Goal: Communication & Community: Share content

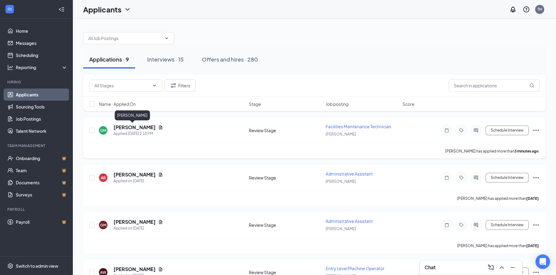
click at [136, 129] on h5 "[PERSON_NAME]" at bounding box center [134, 127] width 42 height 7
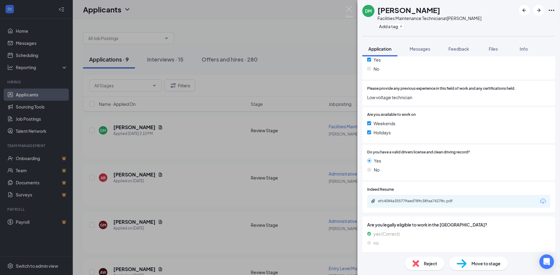
scroll to position [143, 0]
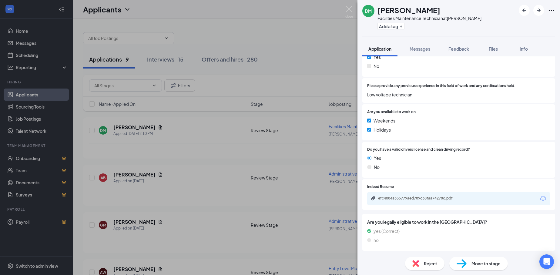
click at [430, 197] on div "efc4084a355779aed789c38faa74278c.pdf" at bounding box center [420, 198] width 85 height 5
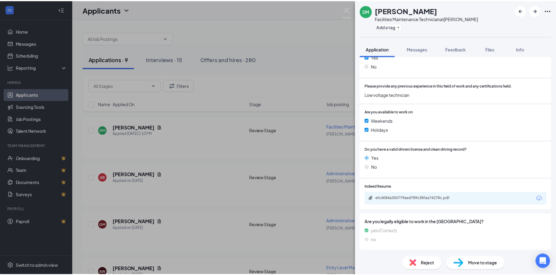
scroll to position [140, 0]
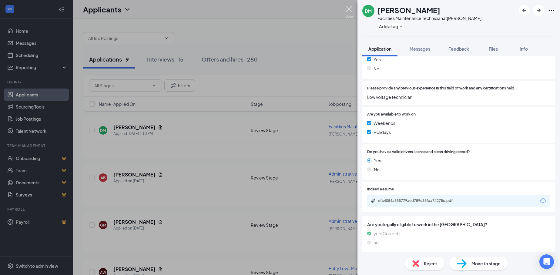
click at [348, 10] on img at bounding box center [350, 12] width 8 height 12
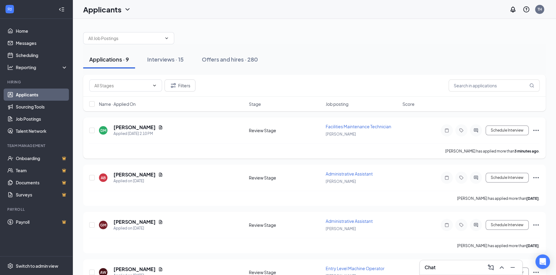
click at [536, 130] on icon "Ellipses" at bounding box center [535, 130] width 5 height 1
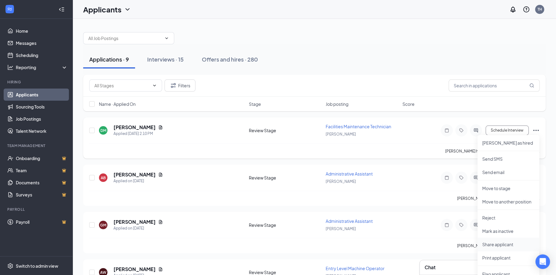
click at [503, 245] on p "Share applicant" at bounding box center [508, 245] width 52 height 6
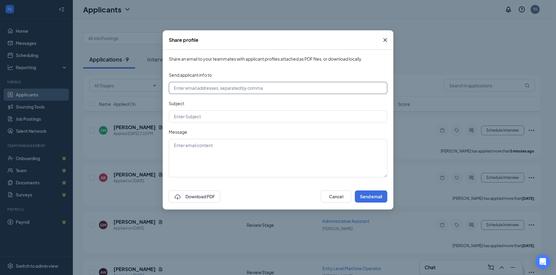
click at [200, 88] on input "text" at bounding box center [278, 88] width 218 height 12
type input "[EMAIL_ADDRESS][DOMAIN_NAME]"
click at [199, 114] on input "text" at bounding box center [278, 116] width 218 height 12
type input "Facilities Applicant"
click at [203, 155] on textarea at bounding box center [278, 158] width 218 height 39
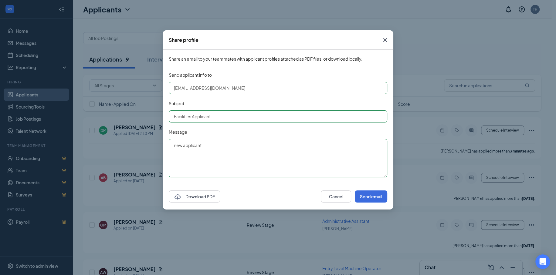
type textarea "new applicant"
click at [376, 193] on button "Send email" at bounding box center [371, 197] width 32 height 12
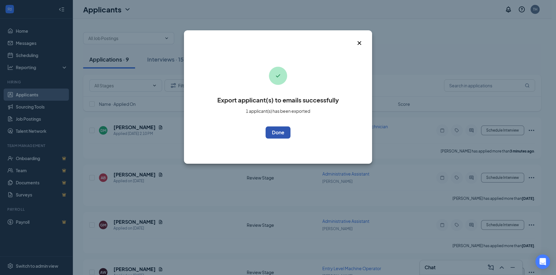
click at [281, 130] on button "OK" at bounding box center [278, 133] width 25 height 12
